Goal: Task Accomplishment & Management: Manage account settings

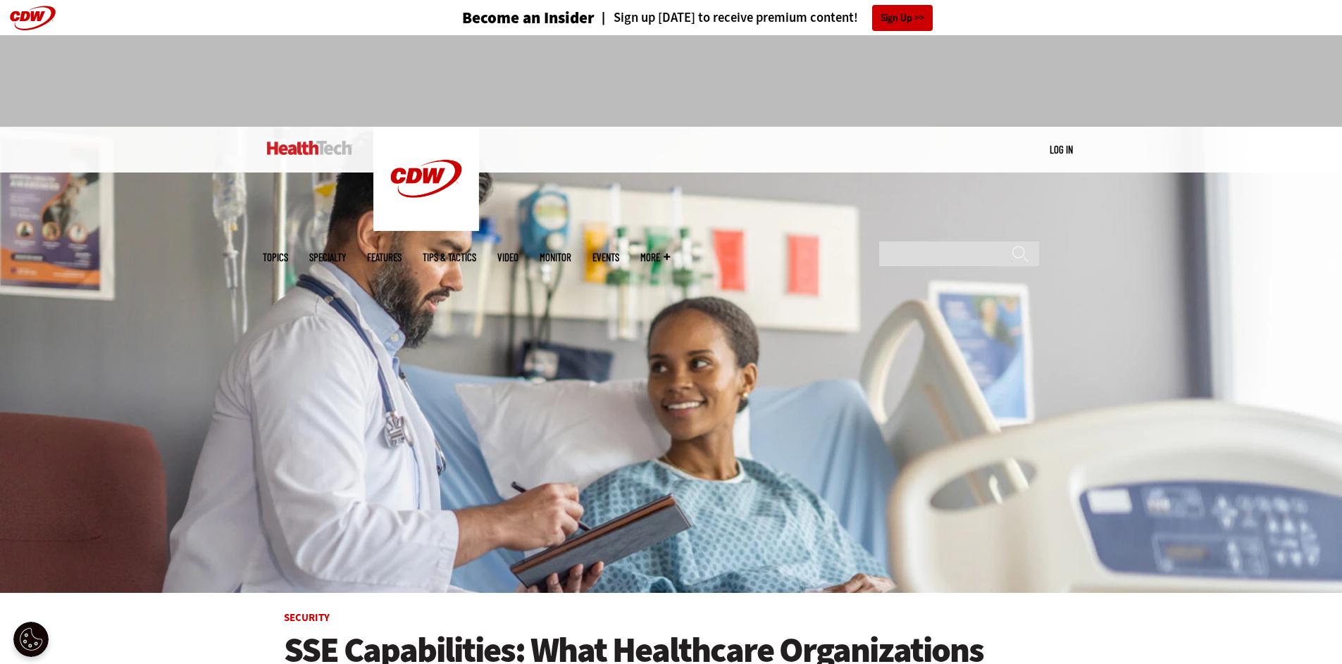
click at [1058, 145] on link "Log in" at bounding box center [1060, 149] width 23 height 13
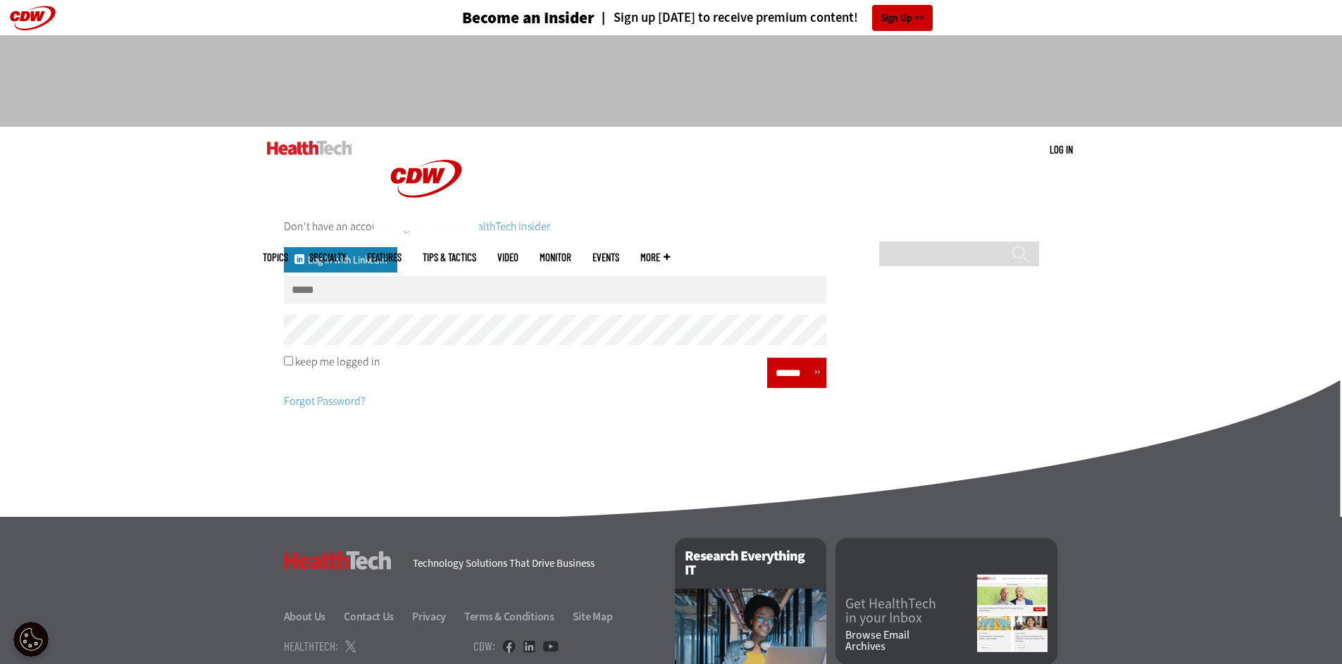
type input "**********"
